Goal: Find contact information: Find contact information

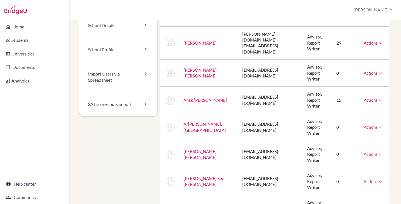
scroll to position [37, 0]
drag, startPoint x: 195, startPoint y: 168, endPoint x: 180, endPoint y: 155, distance: 20.1
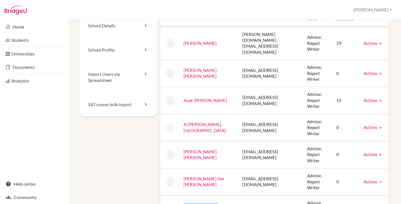
copy link "[PERSON_NAME], [PERSON_NAME]"
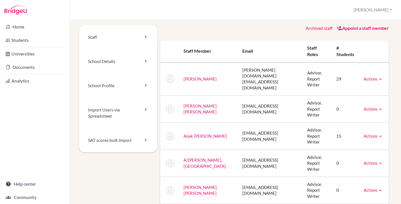
scroll to position [1, 0]
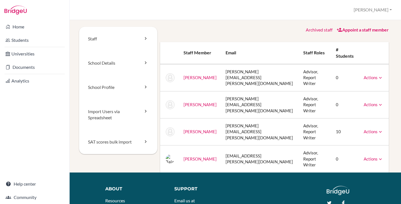
drag, startPoint x: 215, startPoint y: 122, endPoint x: 180, endPoint y: 118, distance: 35.6
click at [180, 145] on td "Thoppay, Balaji" at bounding box center [200, 158] width 42 height 27
copy link "Thoppay, Balaji"
drag, startPoint x: 217, startPoint y: 86, endPoint x: 178, endPoint y: 82, distance: 38.3
click at [178, 91] on tr "Mahajan, vanita vanita.mahajan@oakridge.in Advisor, Report Writer 0 Actions Mes…" at bounding box center [274, 104] width 229 height 27
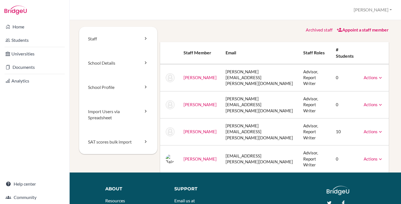
copy tr "Mahajan, vanita"
